Goal: Information Seeking & Learning: Learn about a topic

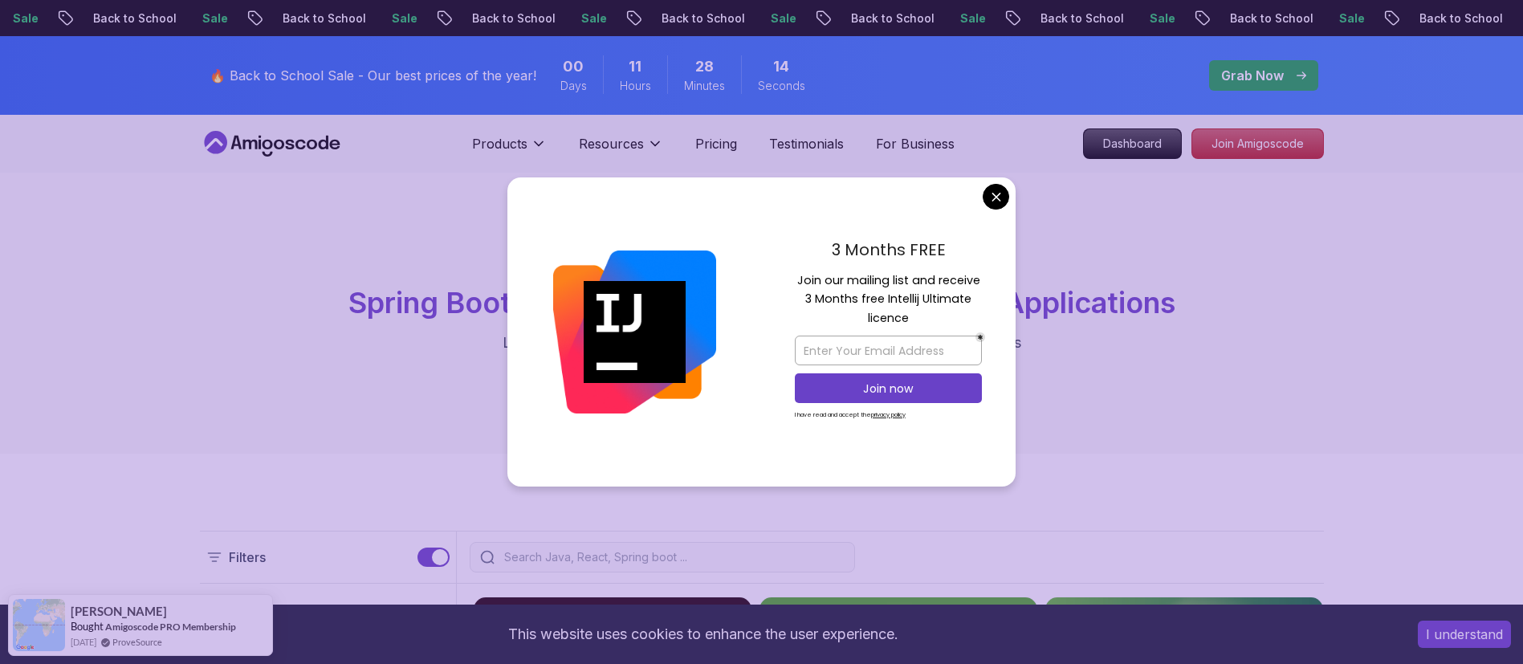
click at [1035, 444] on div "spring-boot Spring Boot Courses for Building Scalable Java Applications Learn t…" at bounding box center [761, 313] width 1523 height 281
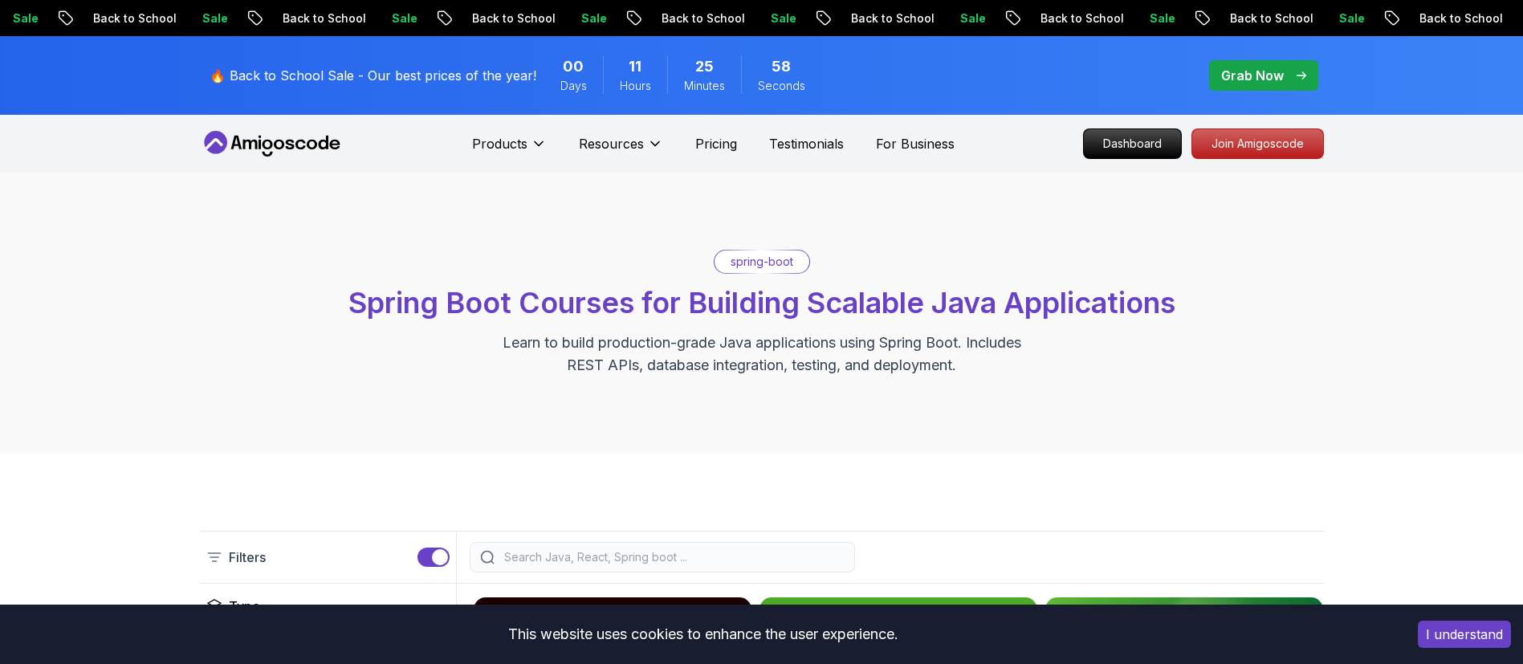
click at [1011, 197] on div "spring-boot Spring Boot Courses for Building Scalable Java Applications Learn t…" at bounding box center [761, 313] width 1523 height 281
click at [914, 213] on div "spring-boot Spring Boot Courses for Building Scalable Java Applications Learn t…" at bounding box center [761, 313] width 1523 height 281
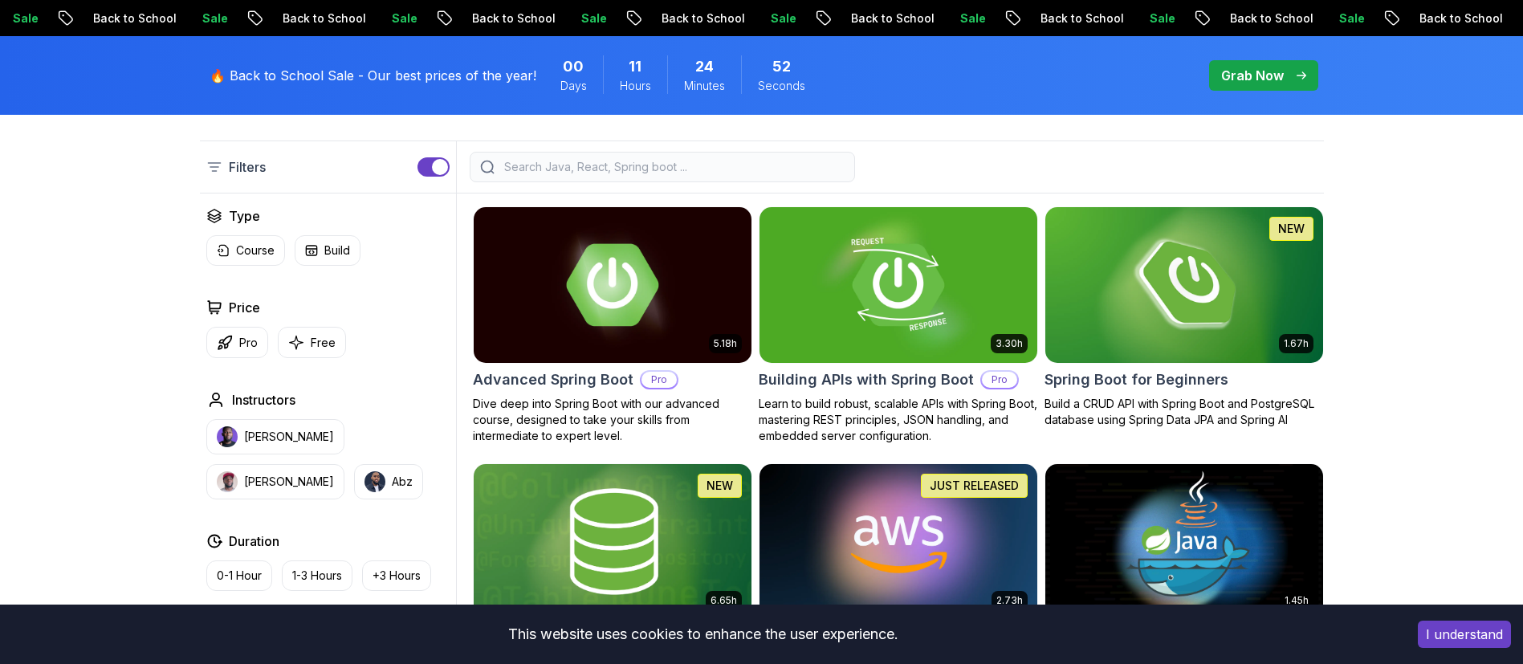
scroll to position [392, 0]
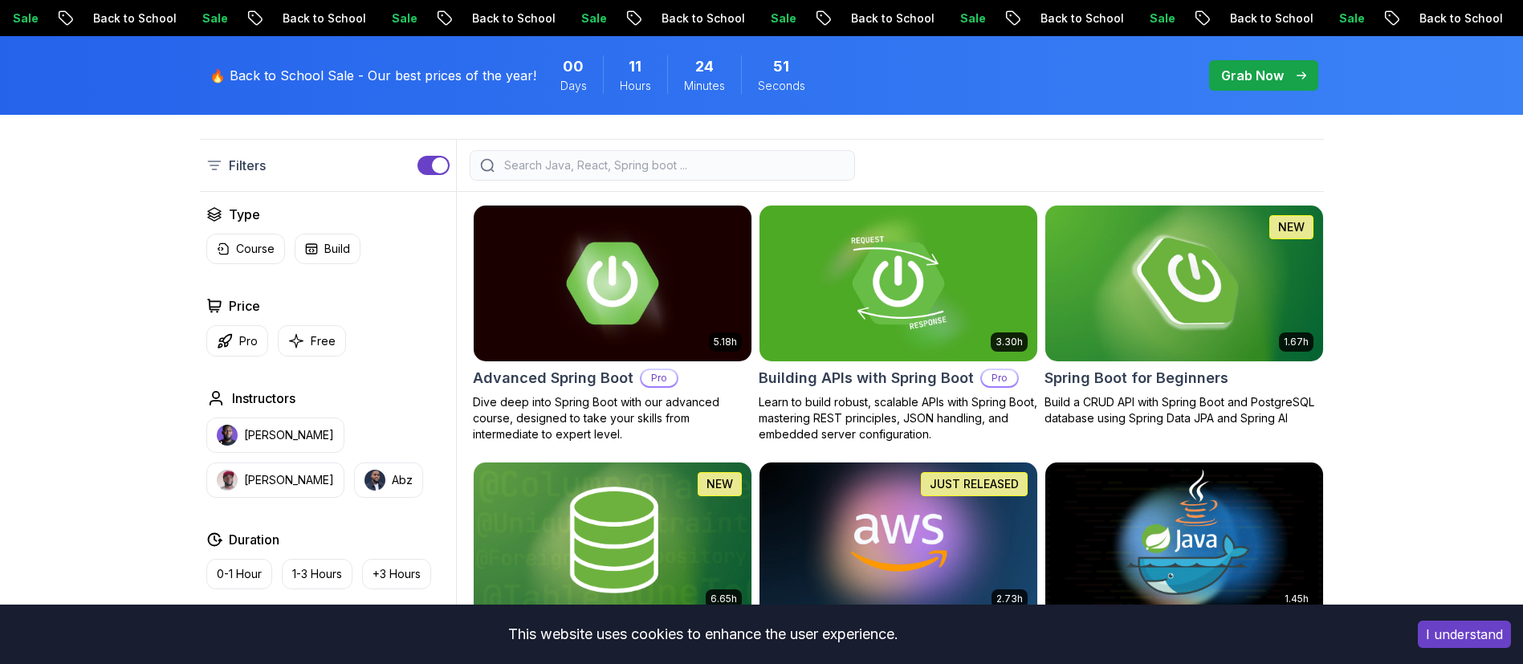
click at [1092, 274] on img at bounding box center [1183, 282] width 291 height 163
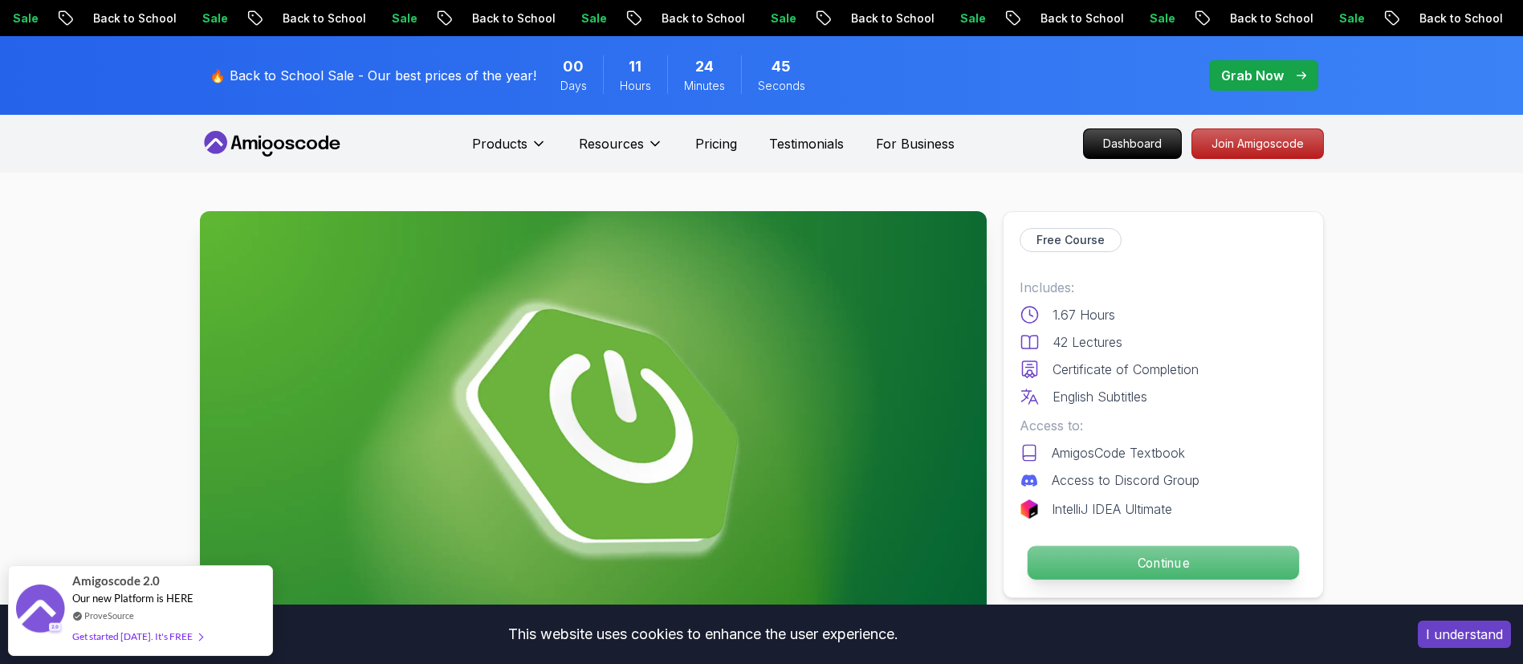
click at [1159, 547] on p "Continue" at bounding box center [1162, 563] width 271 height 34
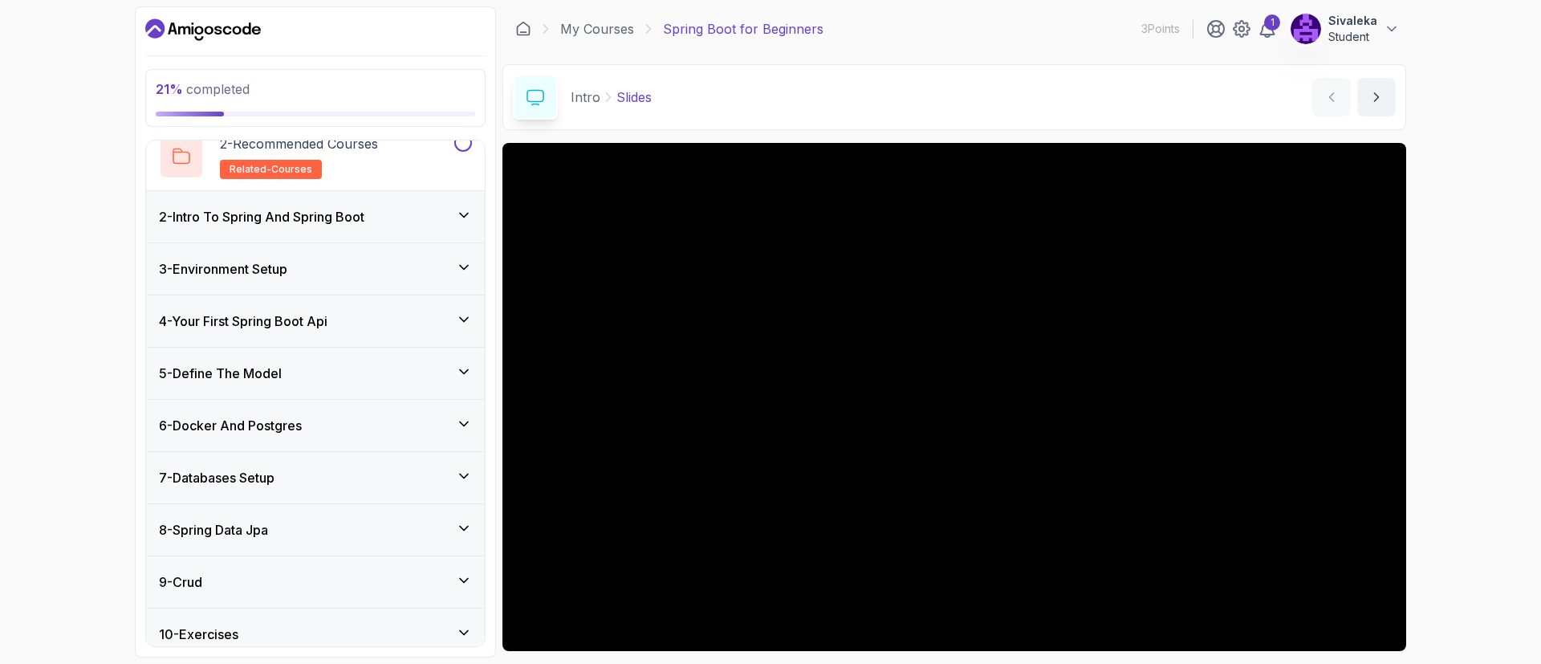
scroll to position [146, 0]
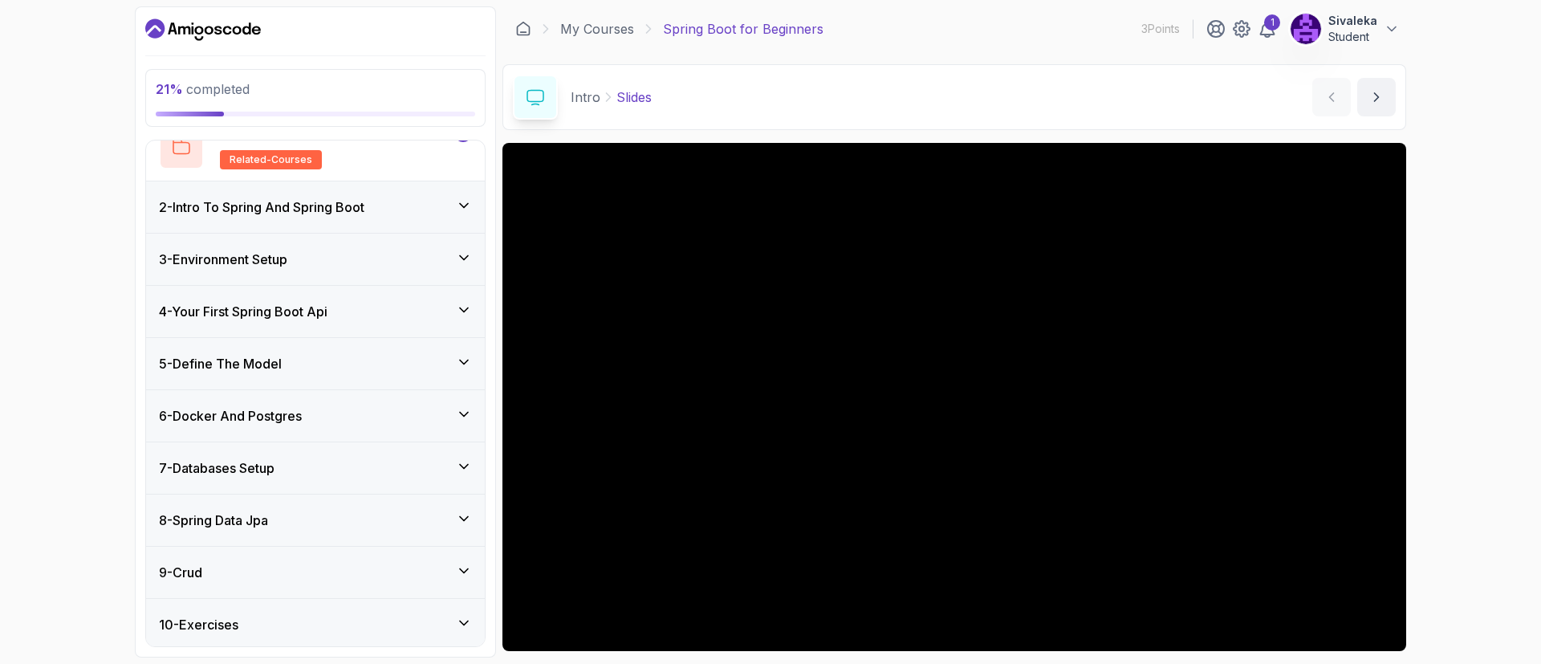
click at [458, 267] on div "3 - Environment Setup" at bounding box center [315, 259] width 313 height 19
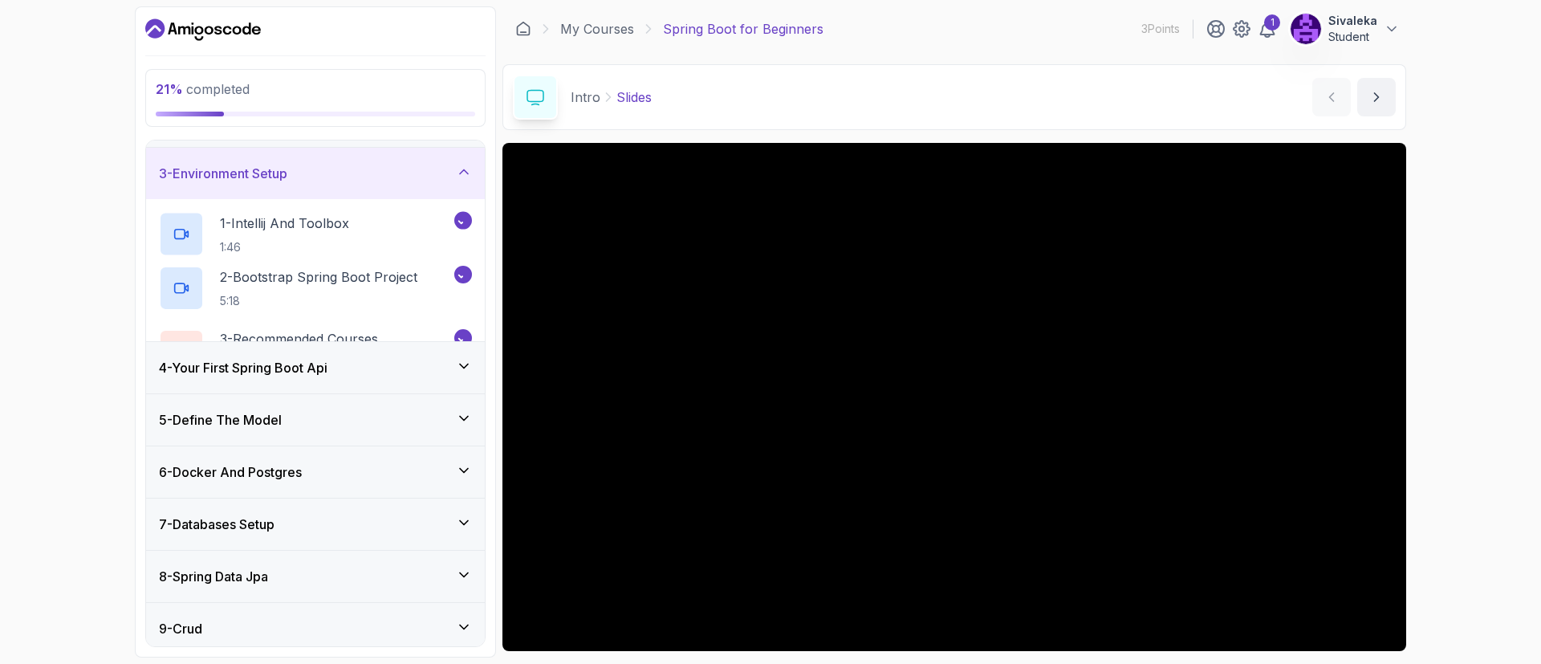
scroll to position [120, 0]
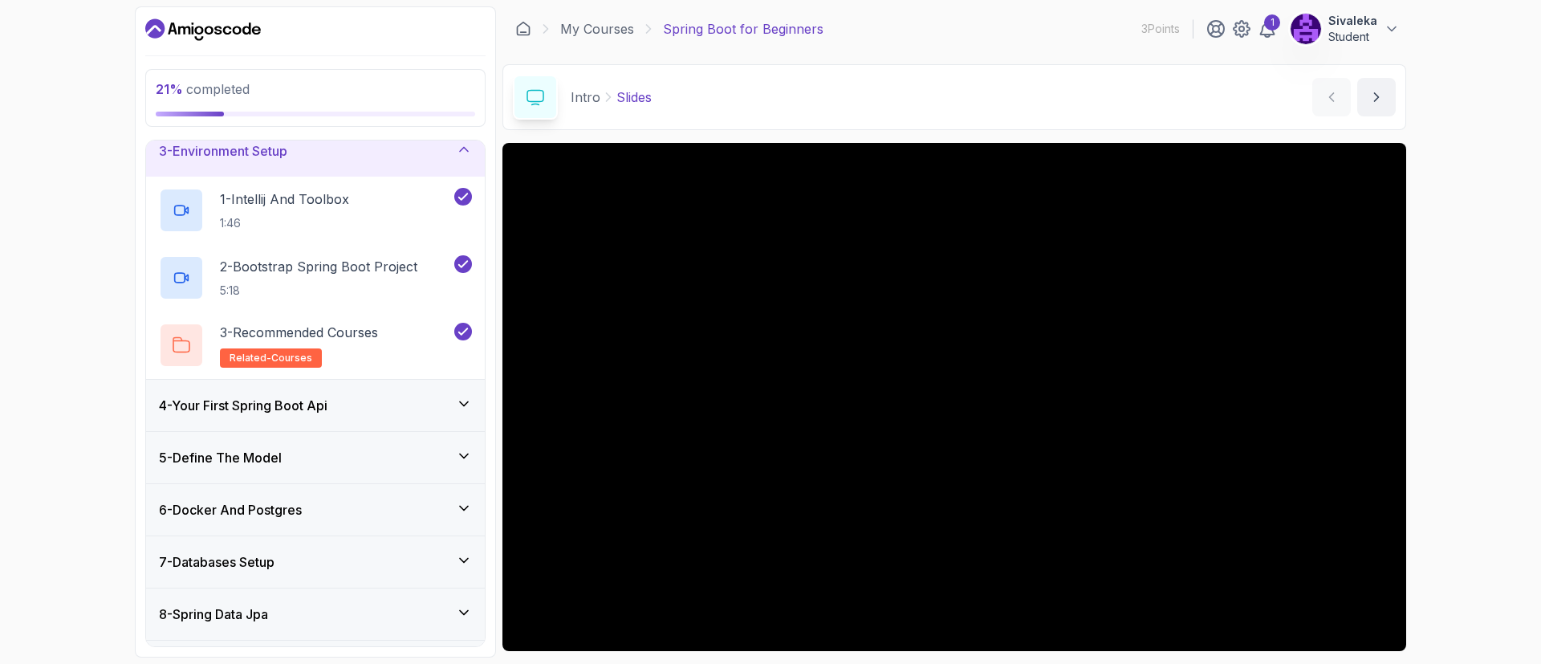
click at [456, 400] on icon at bounding box center [464, 404] width 16 height 16
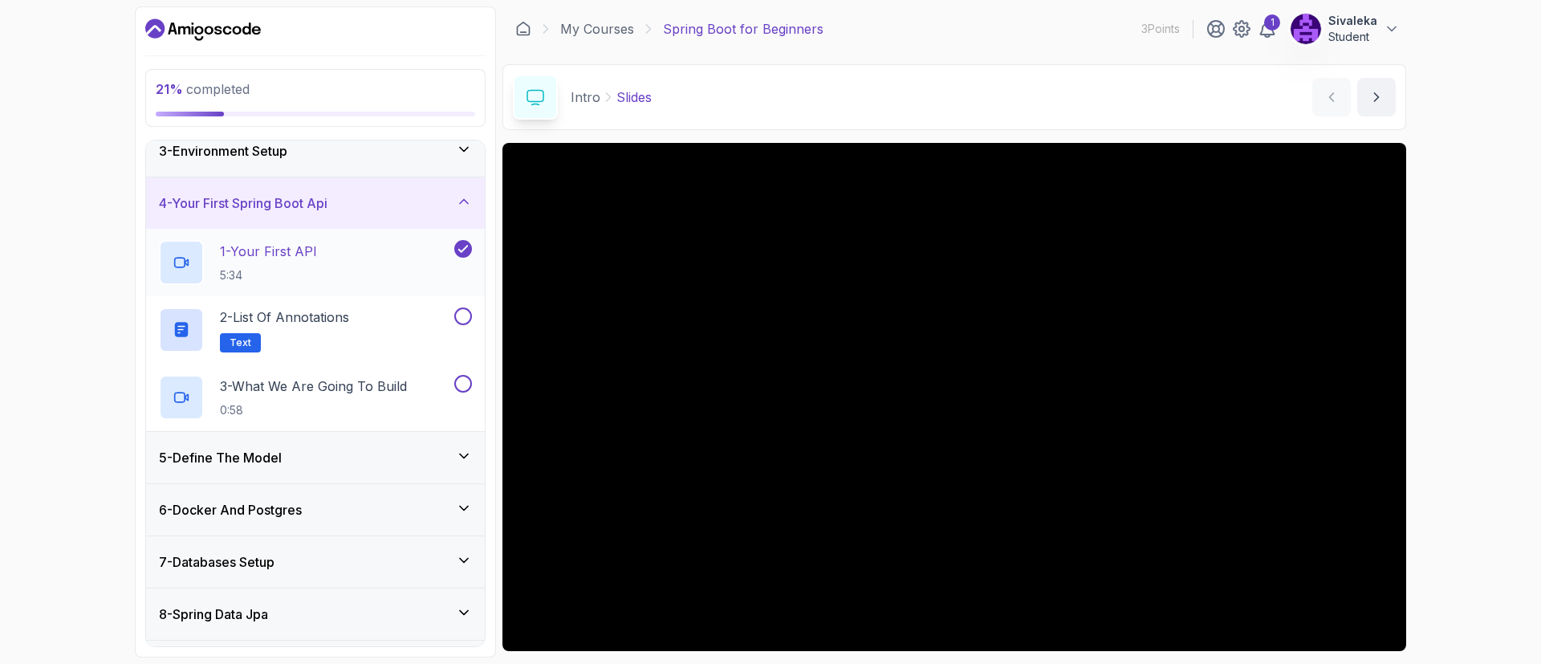
click at [321, 252] on div "1 - Your First API 5:34" at bounding box center [305, 262] width 292 height 45
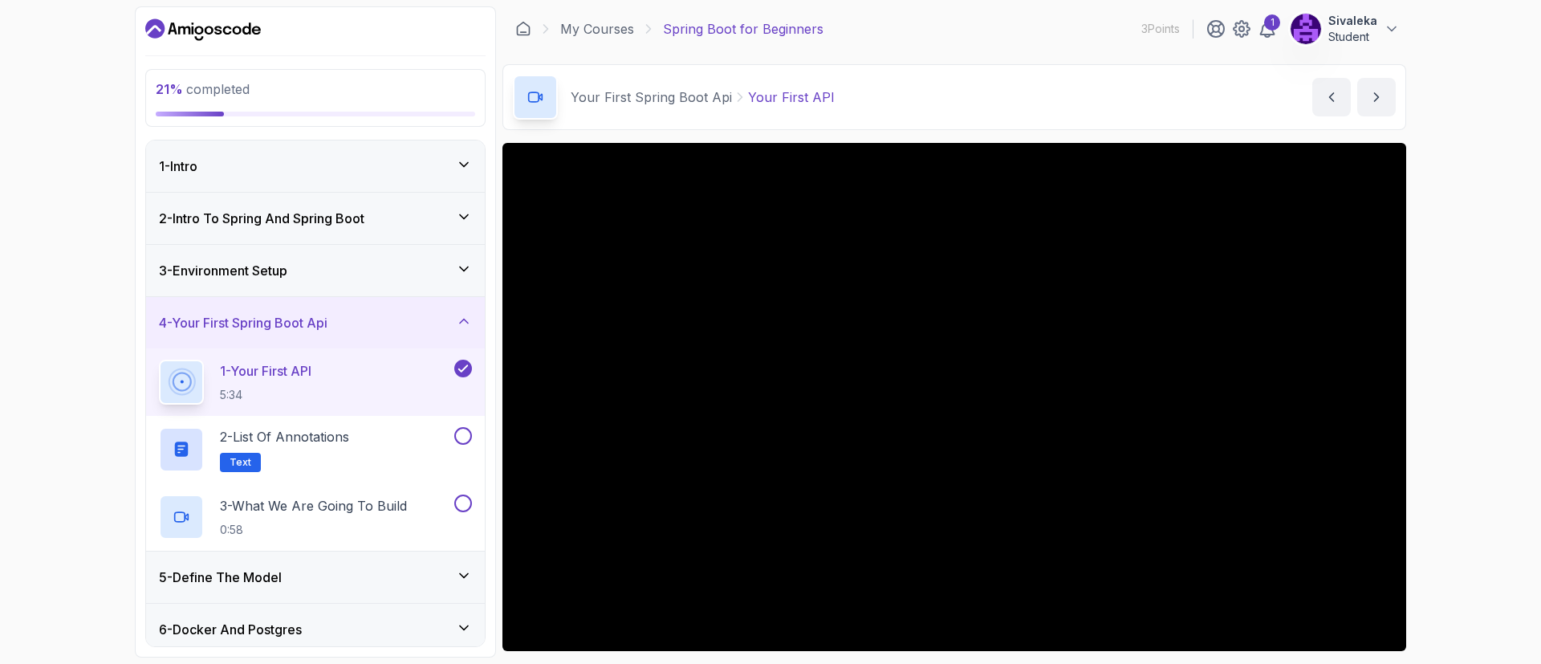
click at [464, 262] on icon at bounding box center [464, 269] width 16 height 16
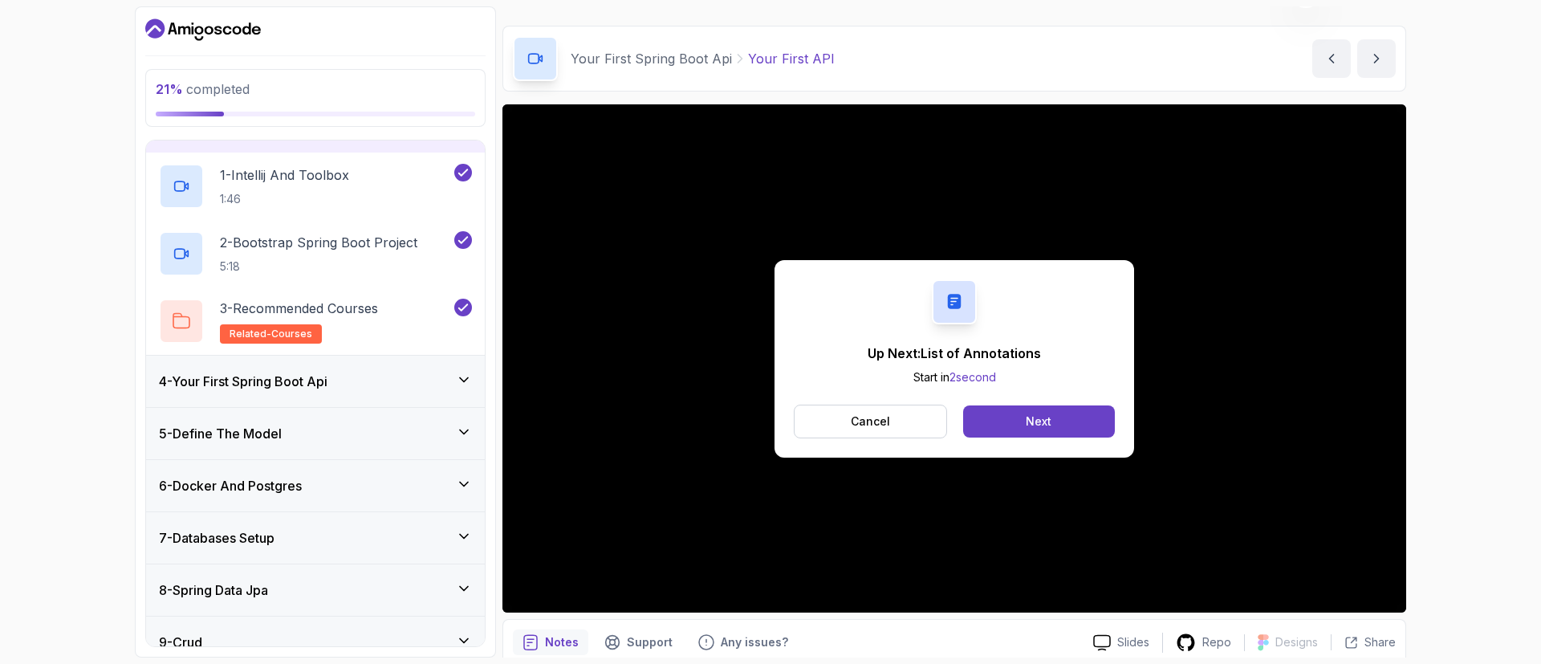
scroll to position [55, 0]
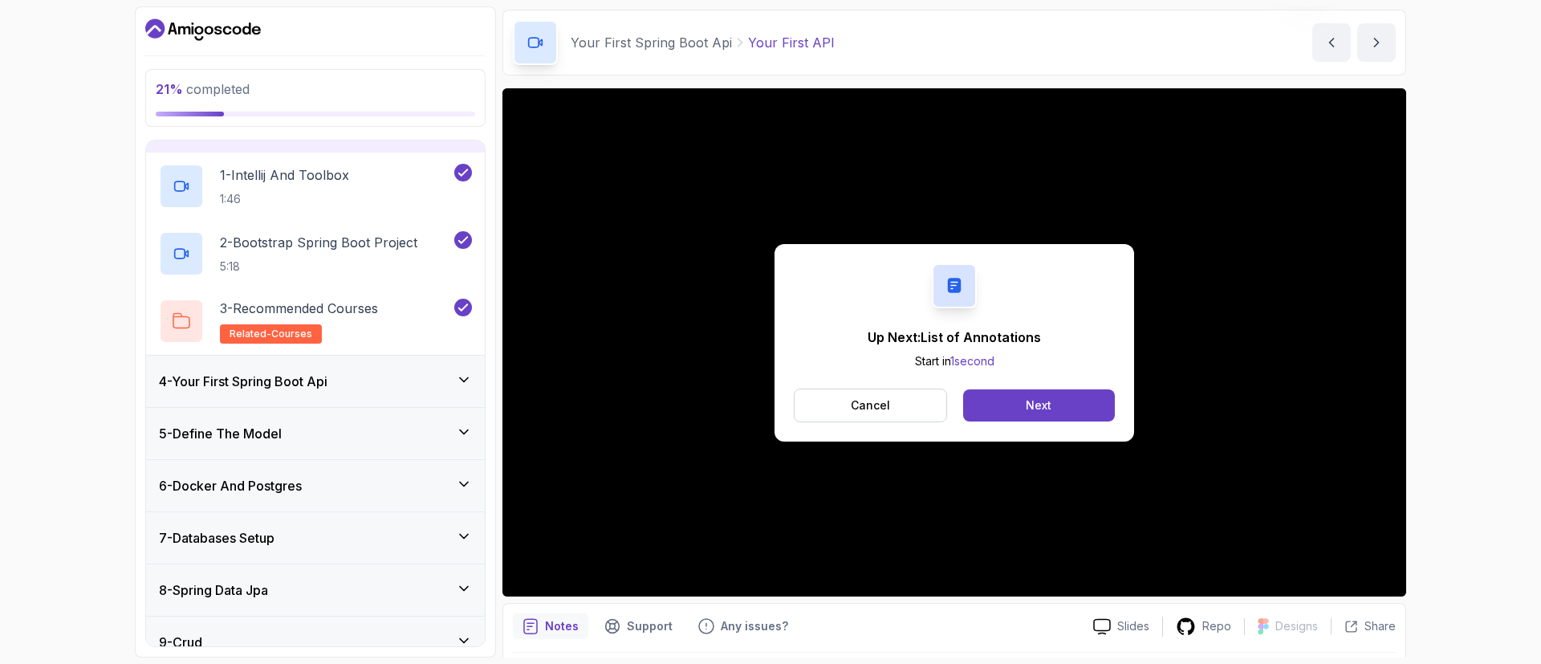
click at [435, 392] on div "4 - Your First Spring Boot Api" at bounding box center [315, 381] width 339 height 51
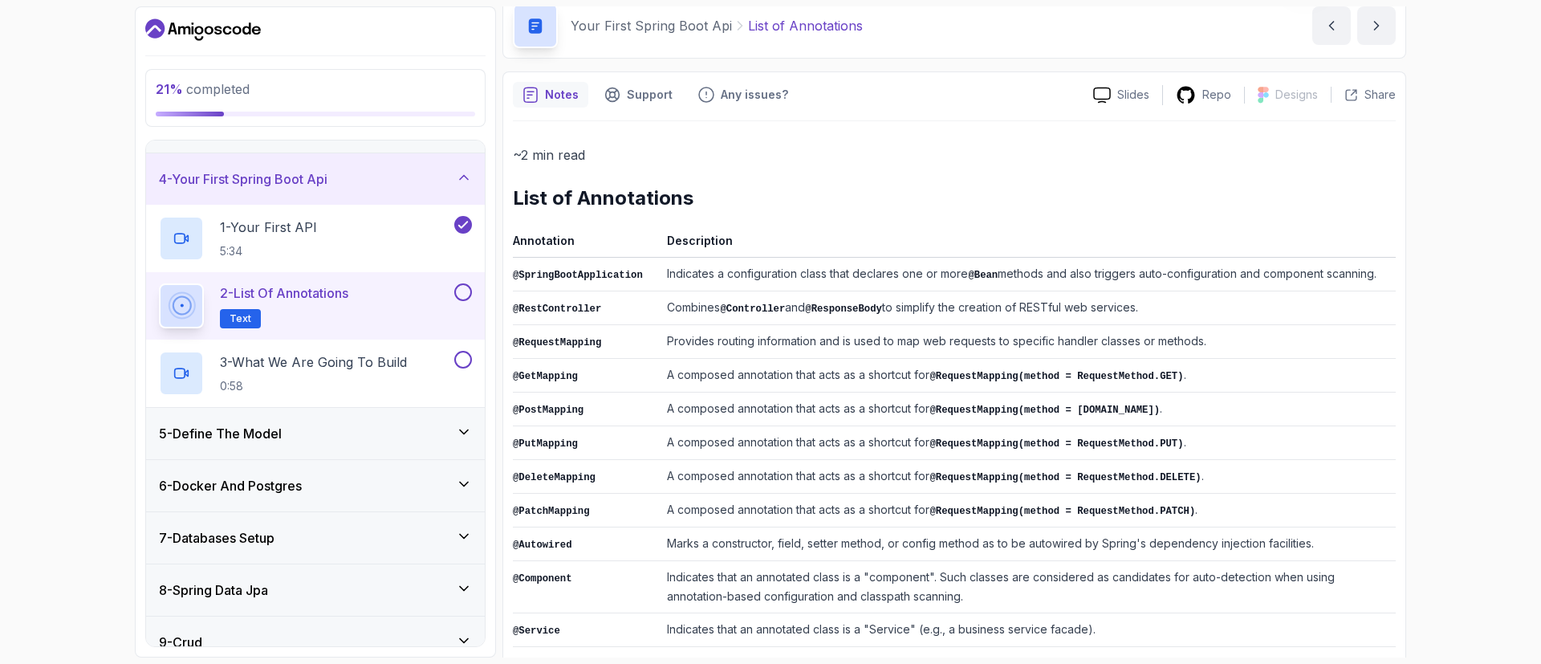
scroll to position [86, 0]
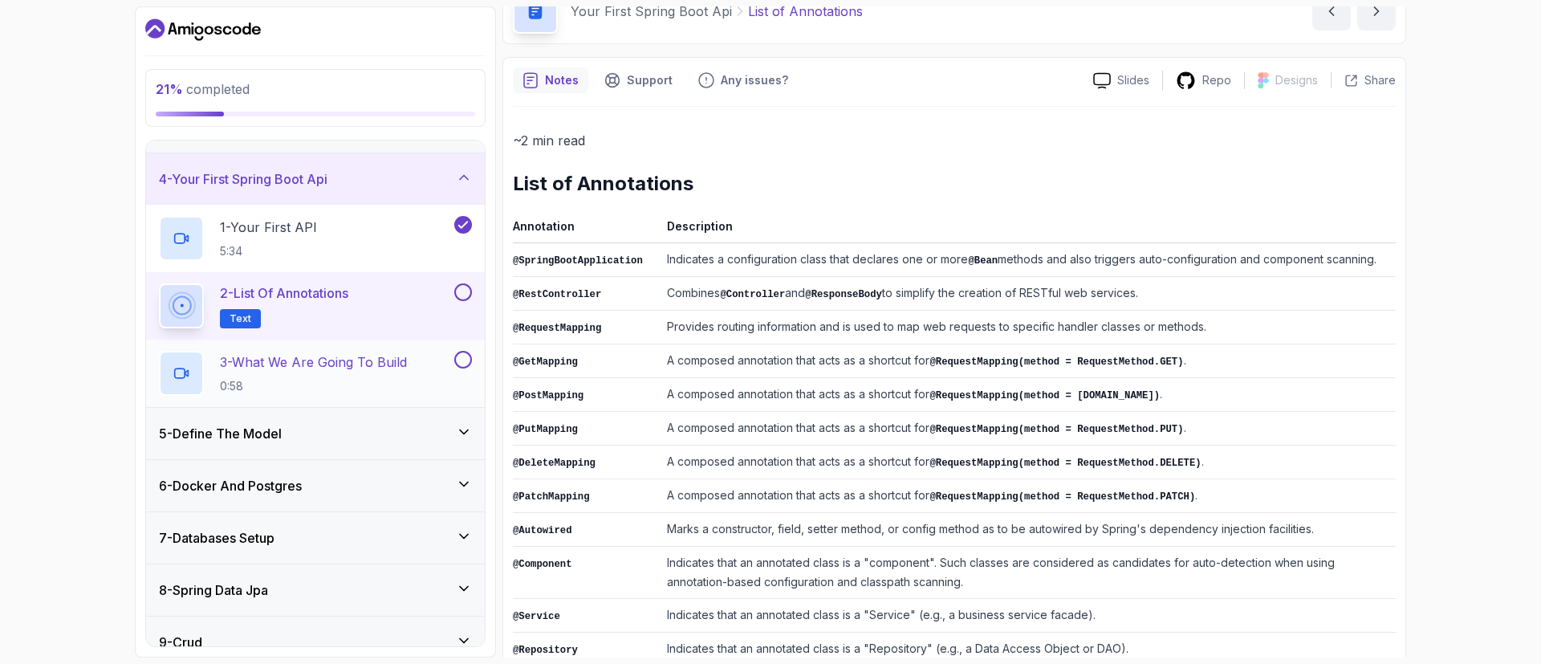
click at [336, 364] on p "3 - What We Are Going To Build" at bounding box center [313, 361] width 187 height 19
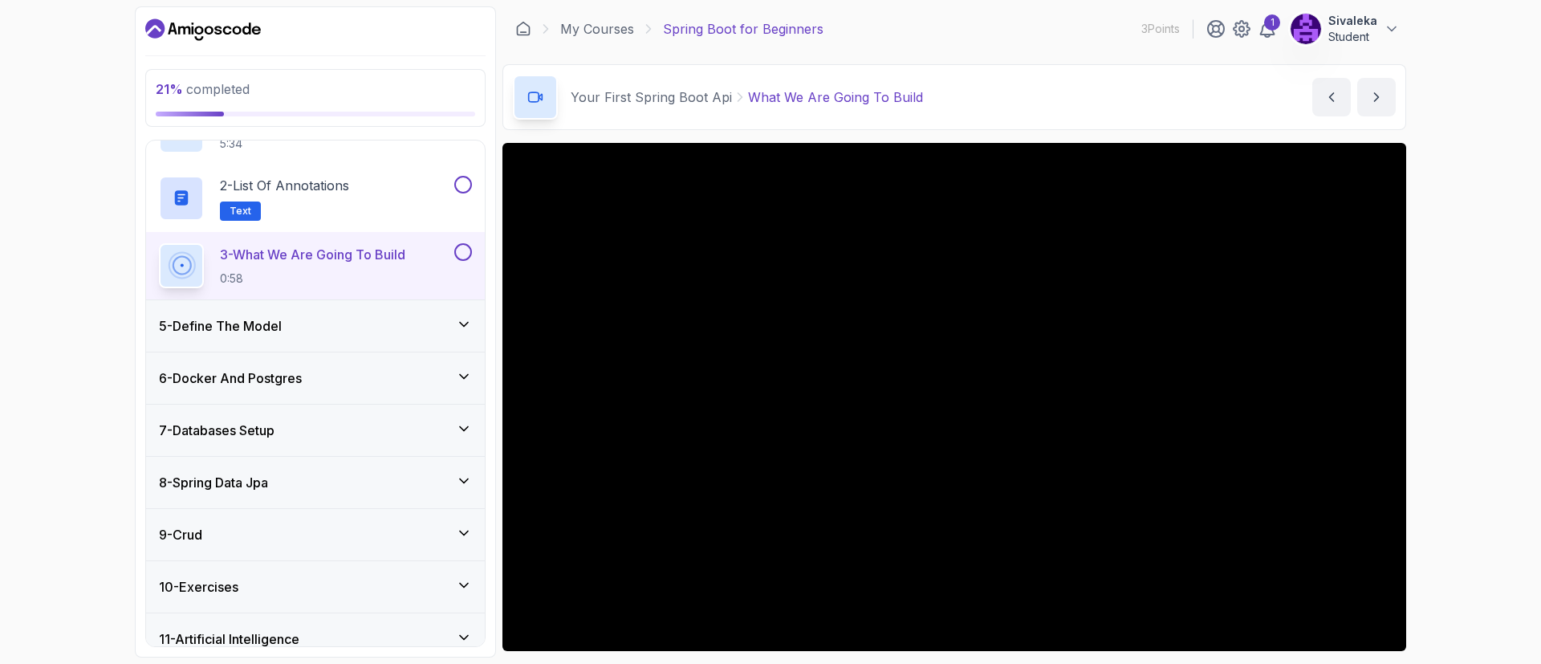
scroll to position [230, 0]
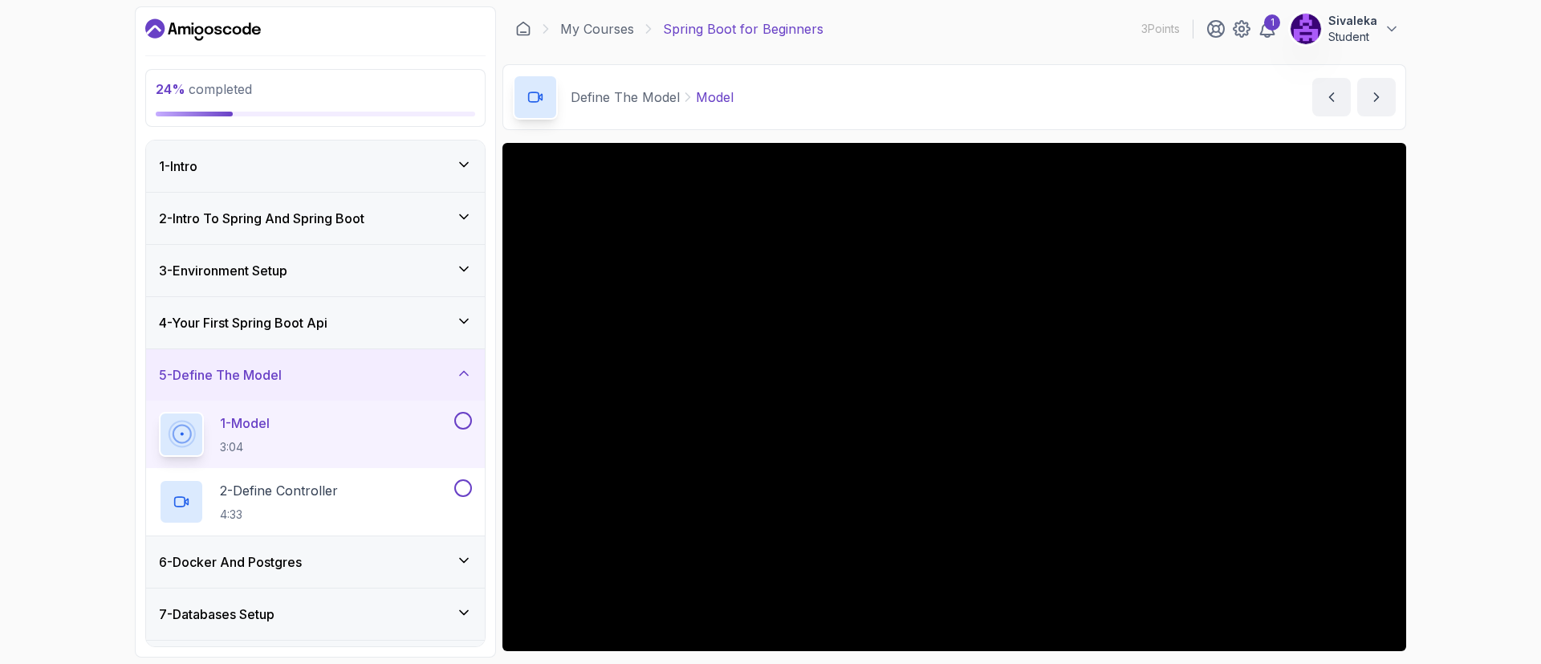
click at [315, 313] on h3 "4 - Your First Spring Boot Api" at bounding box center [243, 322] width 169 height 19
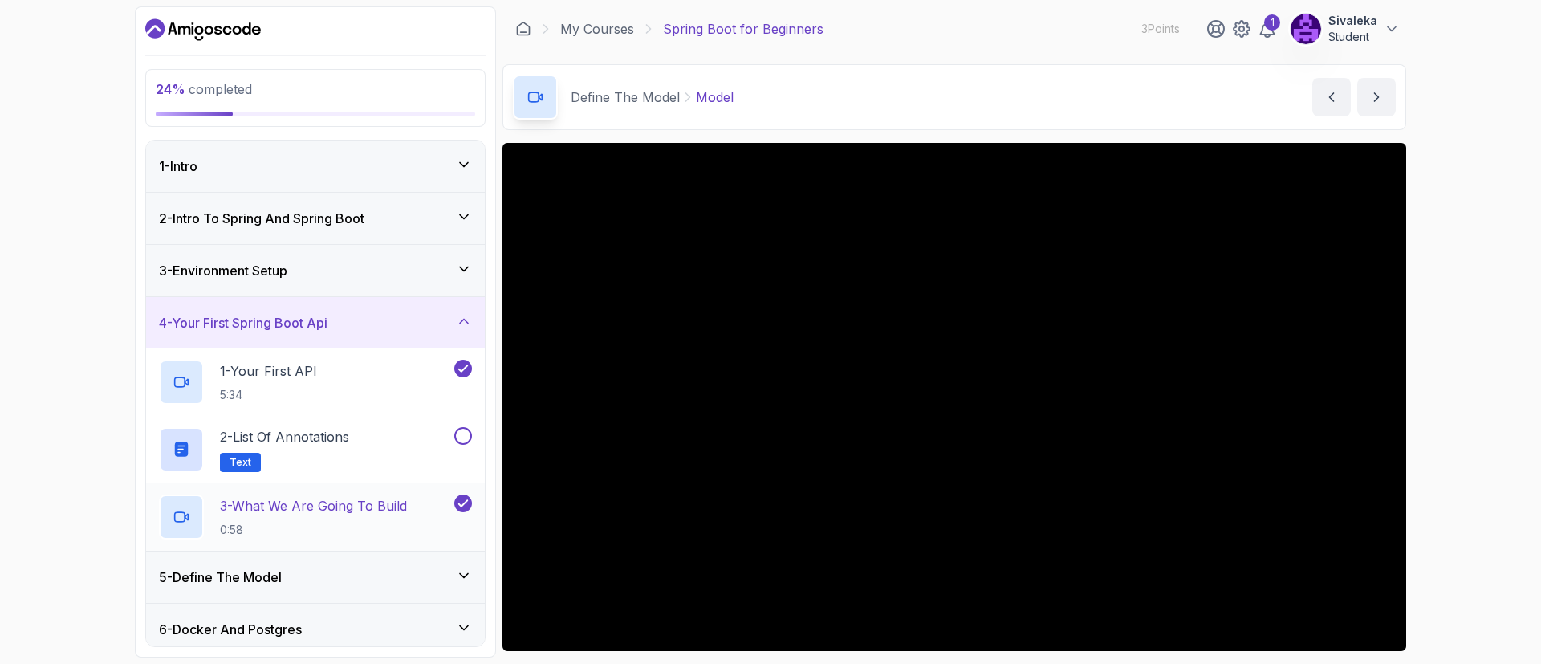
click at [303, 506] on p "3 - What We Are Going To Build" at bounding box center [313, 505] width 187 height 19
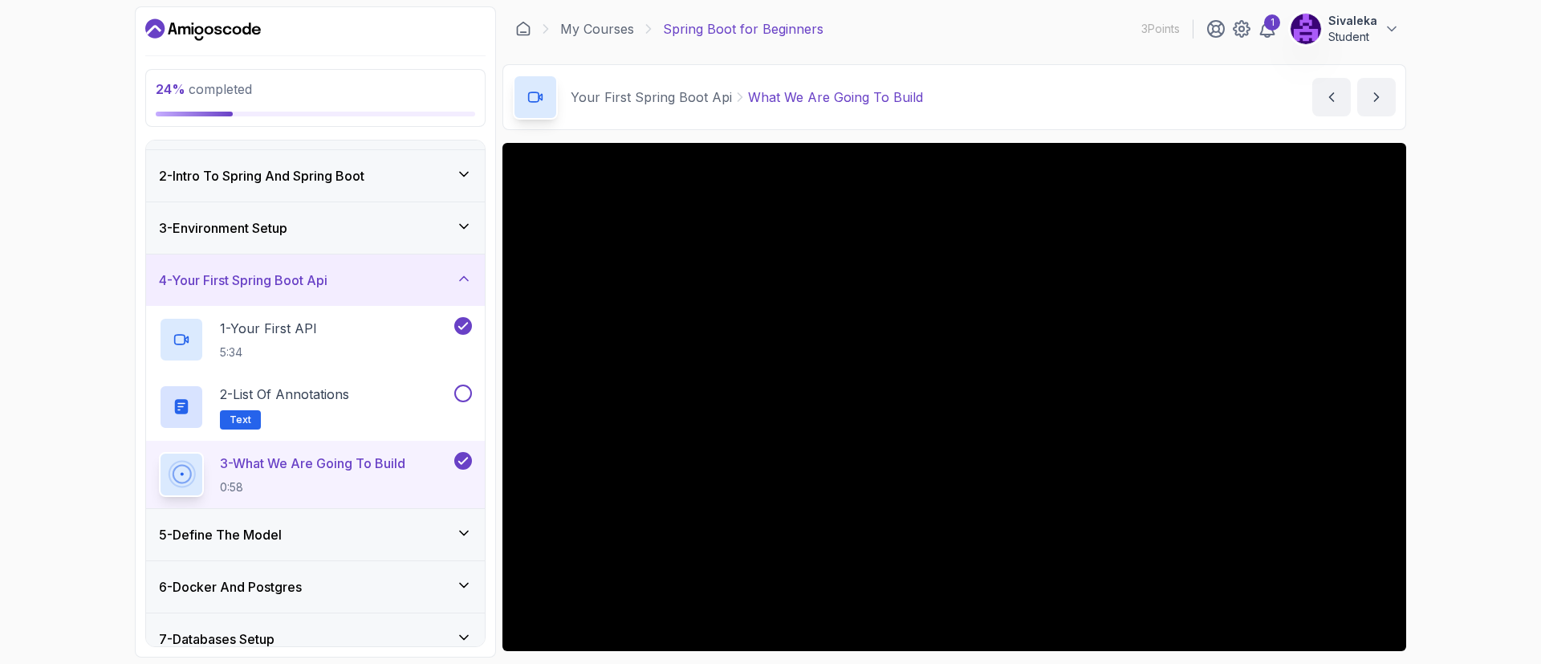
scroll to position [43, 0]
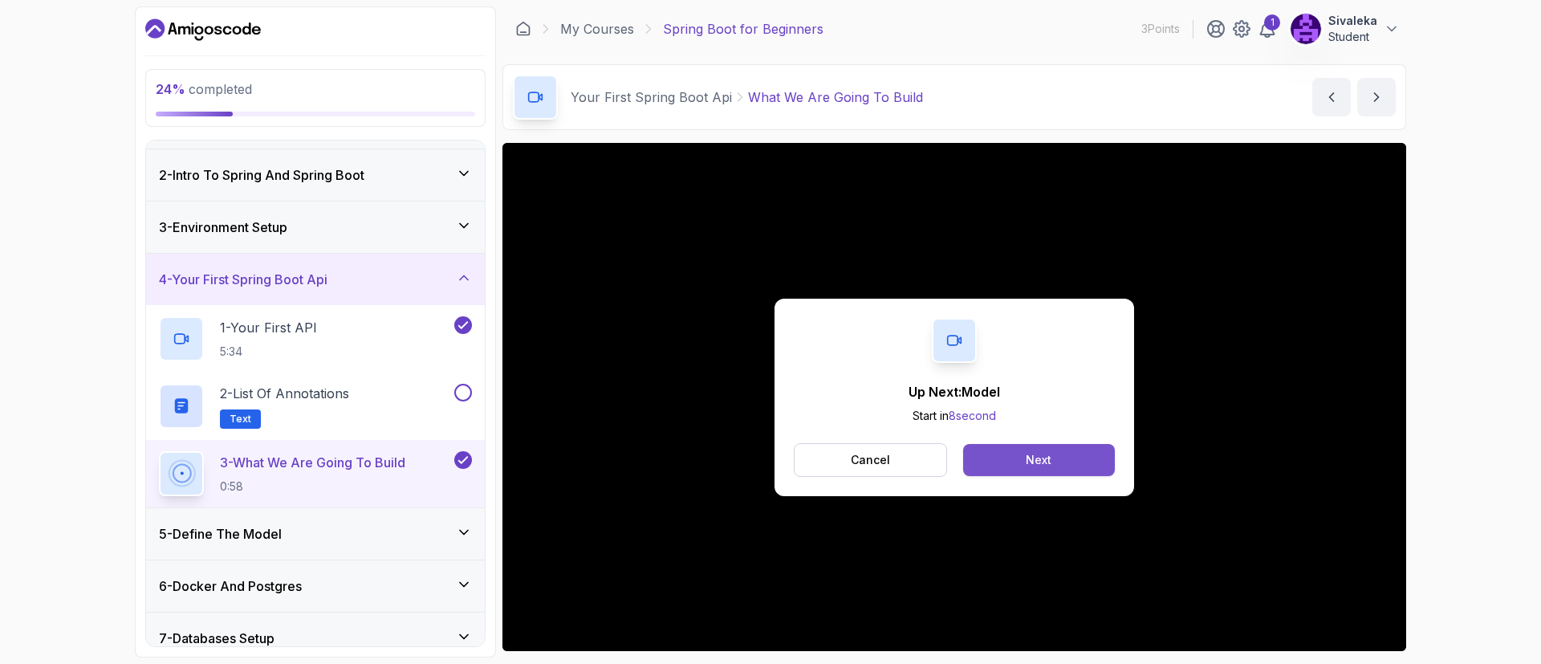
click at [1067, 450] on button "Next" at bounding box center [1039, 460] width 152 height 32
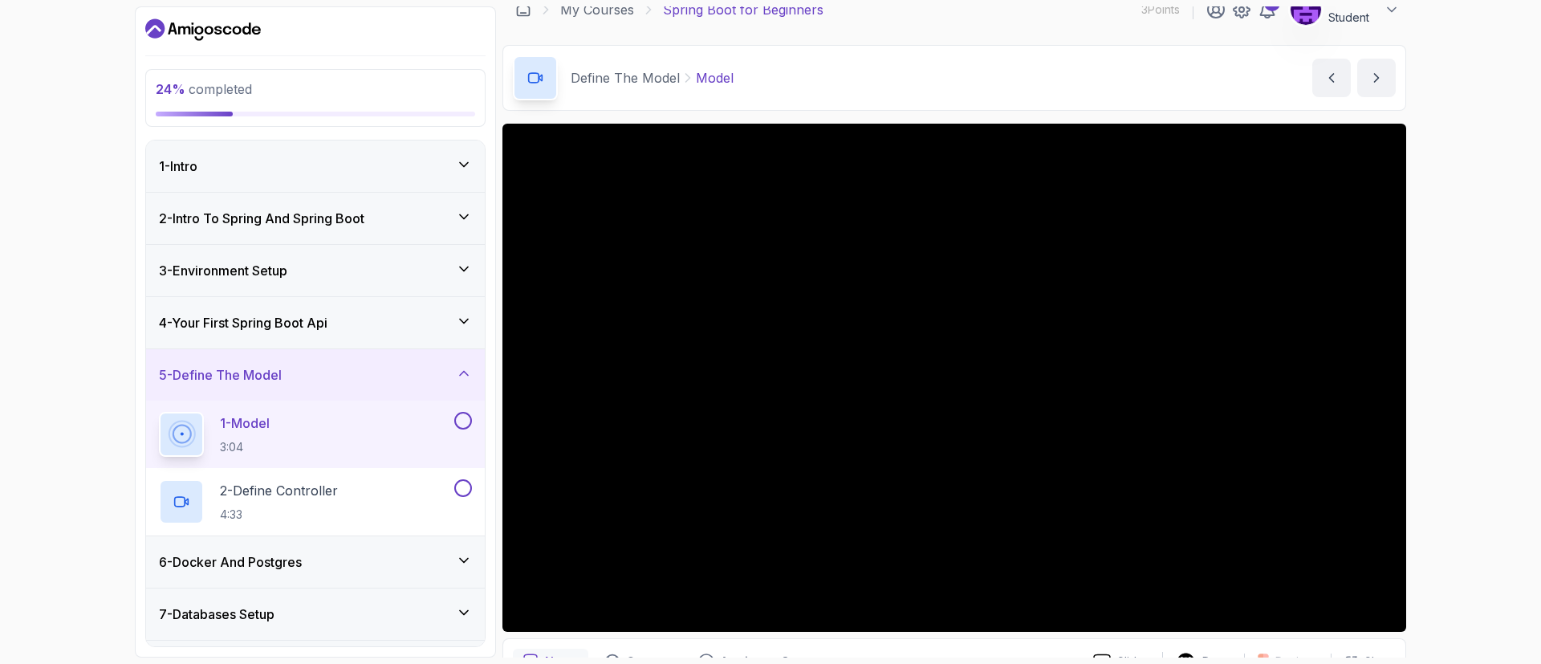
click at [358, 271] on div "3 - Environment Setup" at bounding box center [315, 270] width 313 height 19
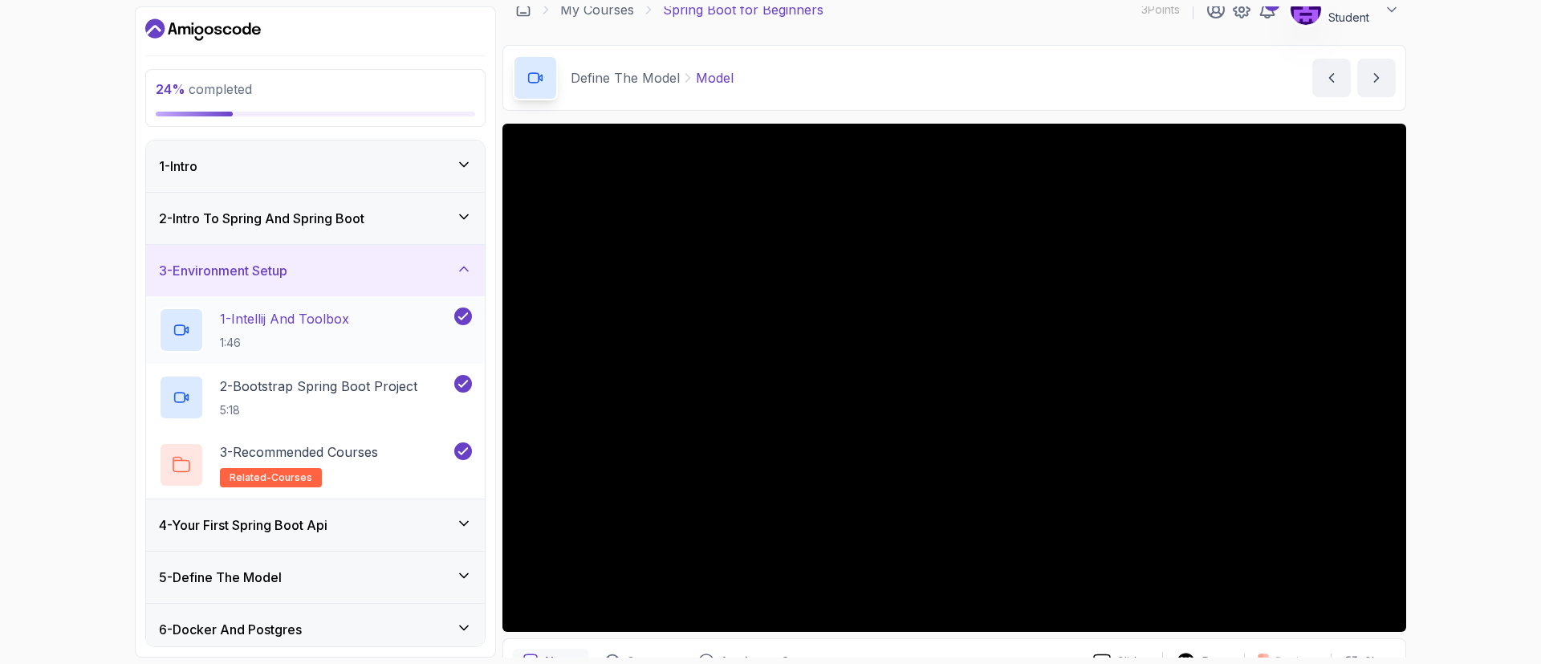
click at [337, 328] on h2 "1 - Intellij And Toolbox 1:46" at bounding box center [284, 330] width 129 height 42
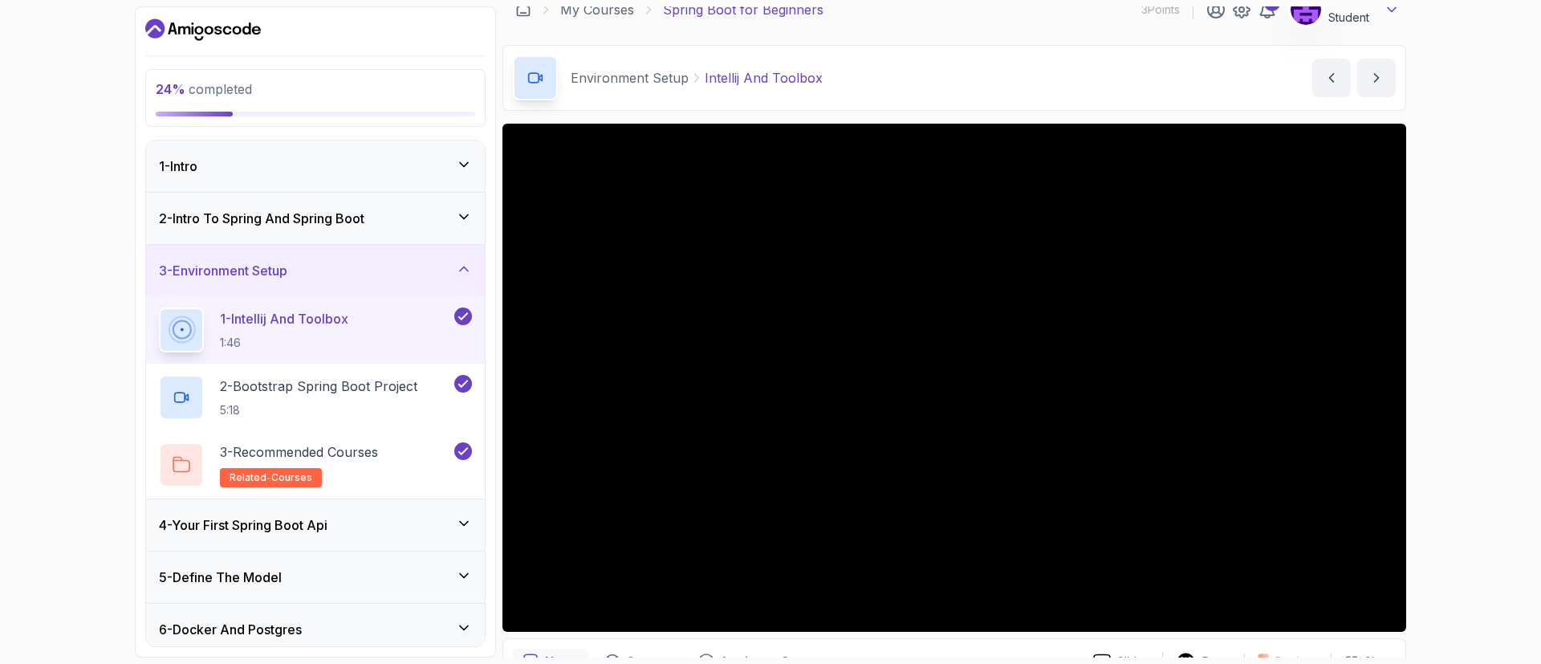
click at [1388, 14] on icon at bounding box center [1392, 10] width 16 height 16
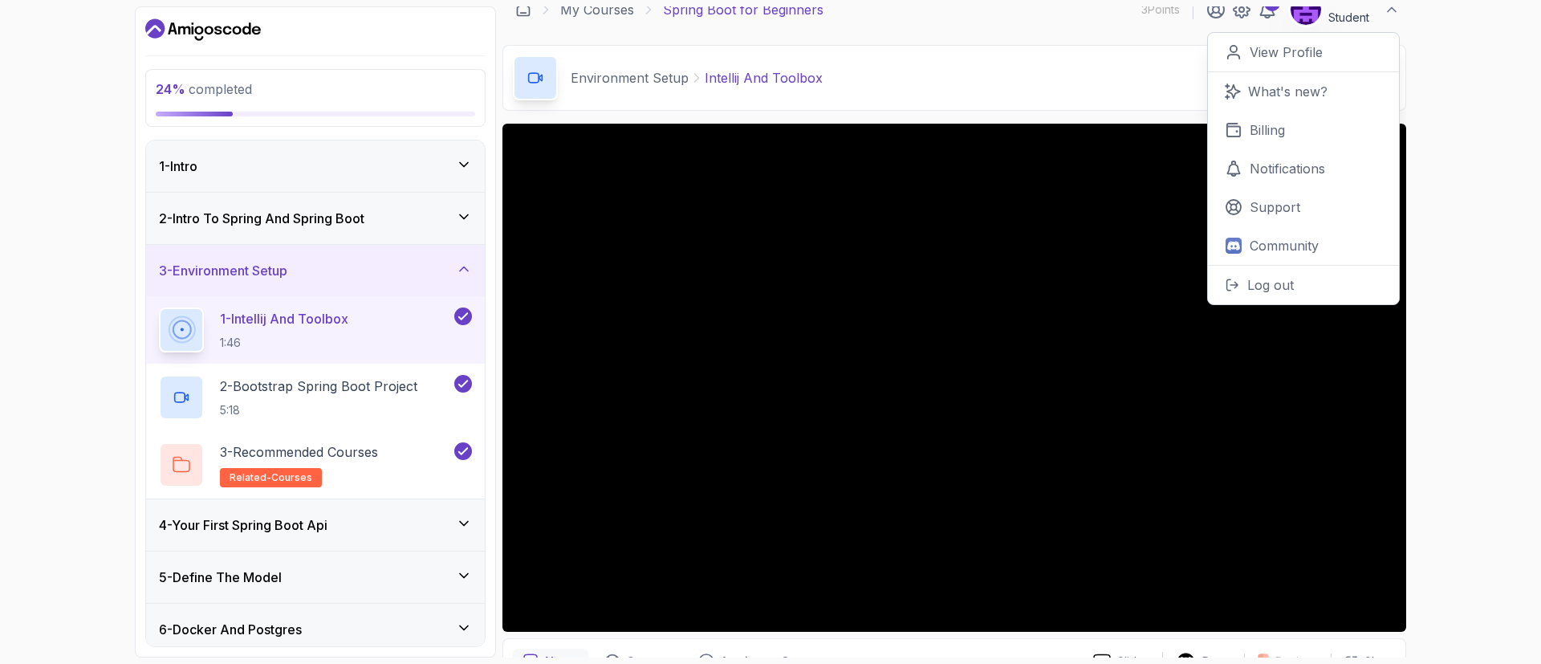
click at [1495, 96] on div "24 % completed 1 - Intro 2 - Intro To Spring And Spring Boot 3 - Environment Se…" at bounding box center [770, 332] width 1541 height 664
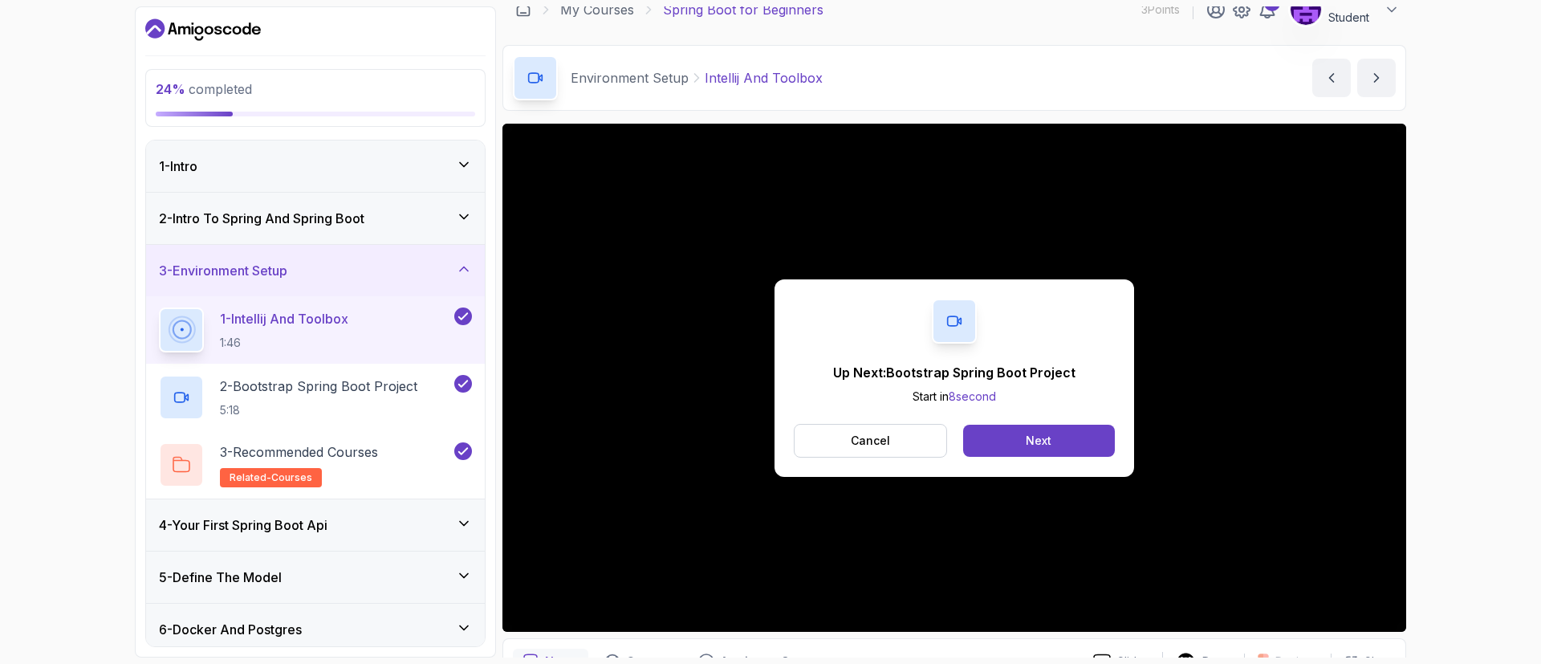
scroll to position [256, 0]
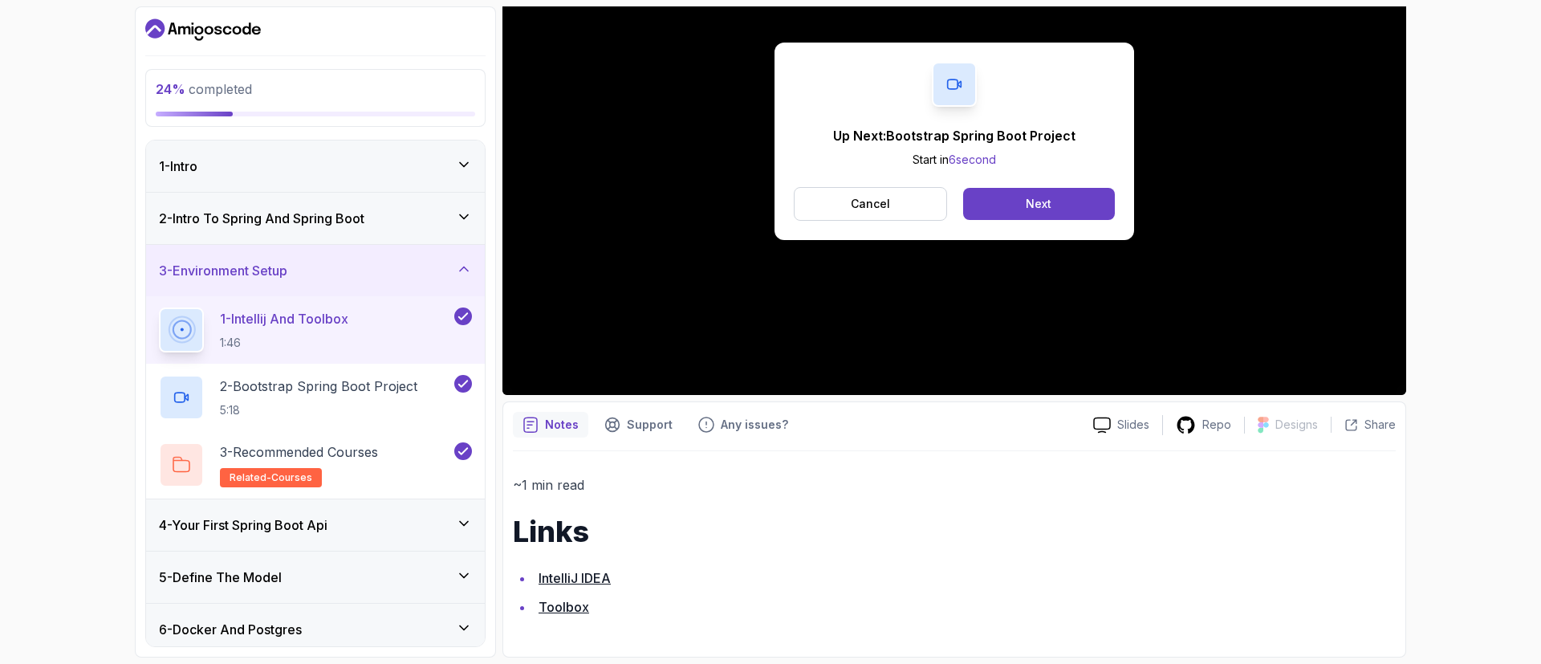
click at [576, 578] on link "IntelliJ IDEA" at bounding box center [575, 578] width 72 height 16
